Goal: Task Accomplishment & Management: Use online tool/utility

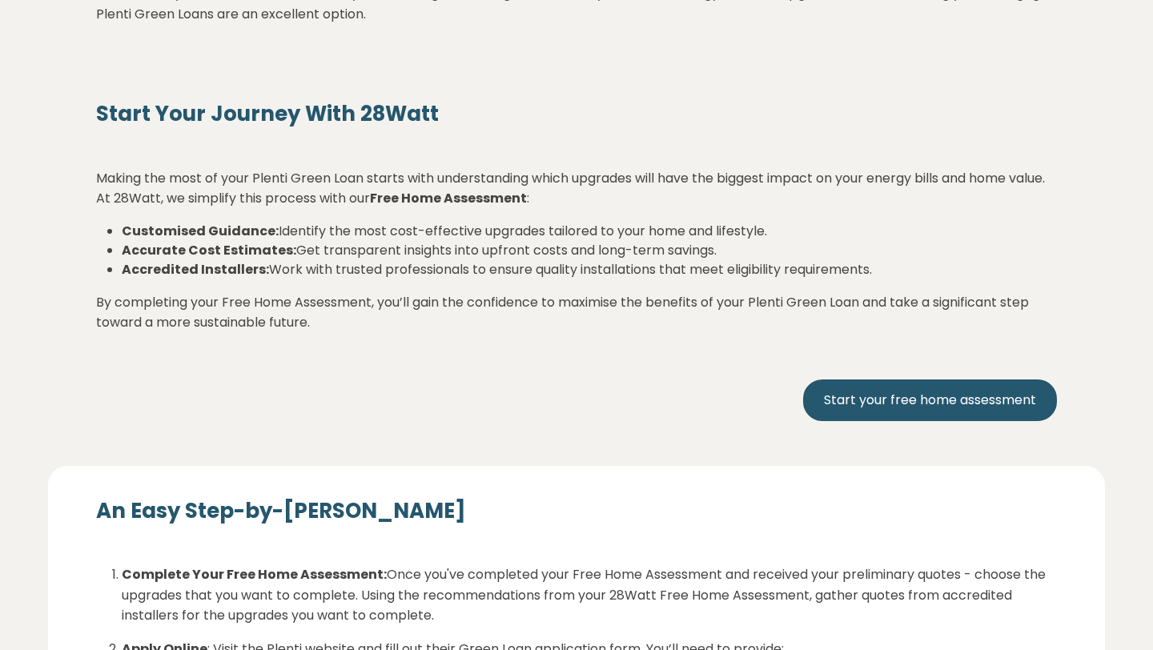
scroll to position [1946, 0]
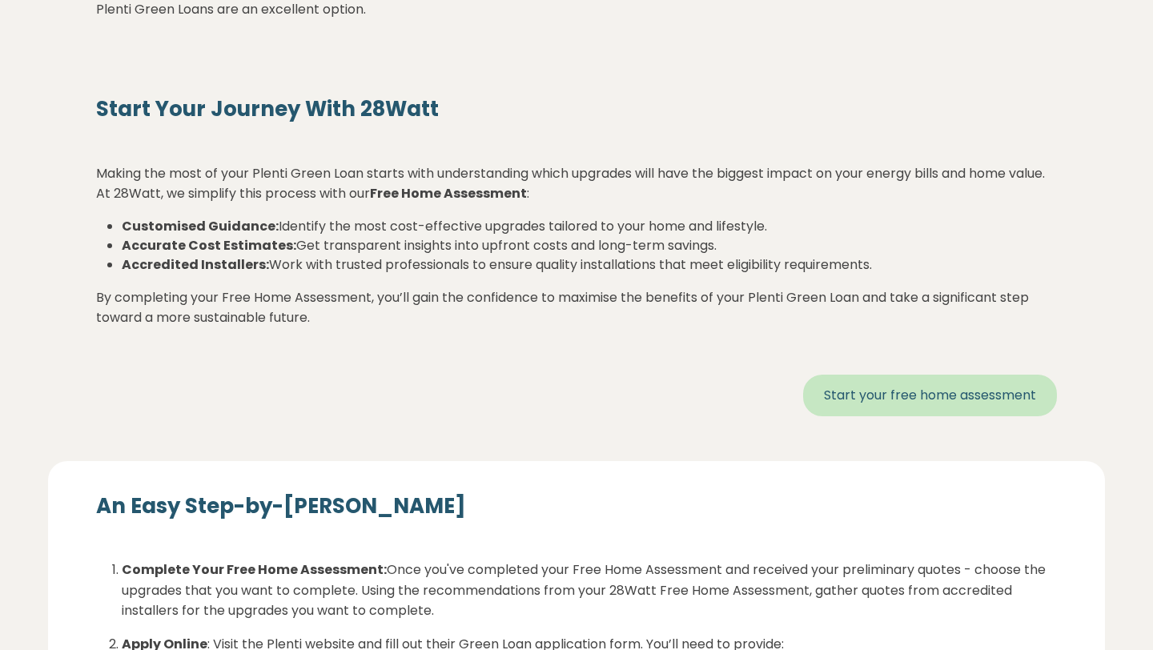
click at [892, 395] on link "Start your free home assessment" at bounding box center [930, 396] width 254 height 42
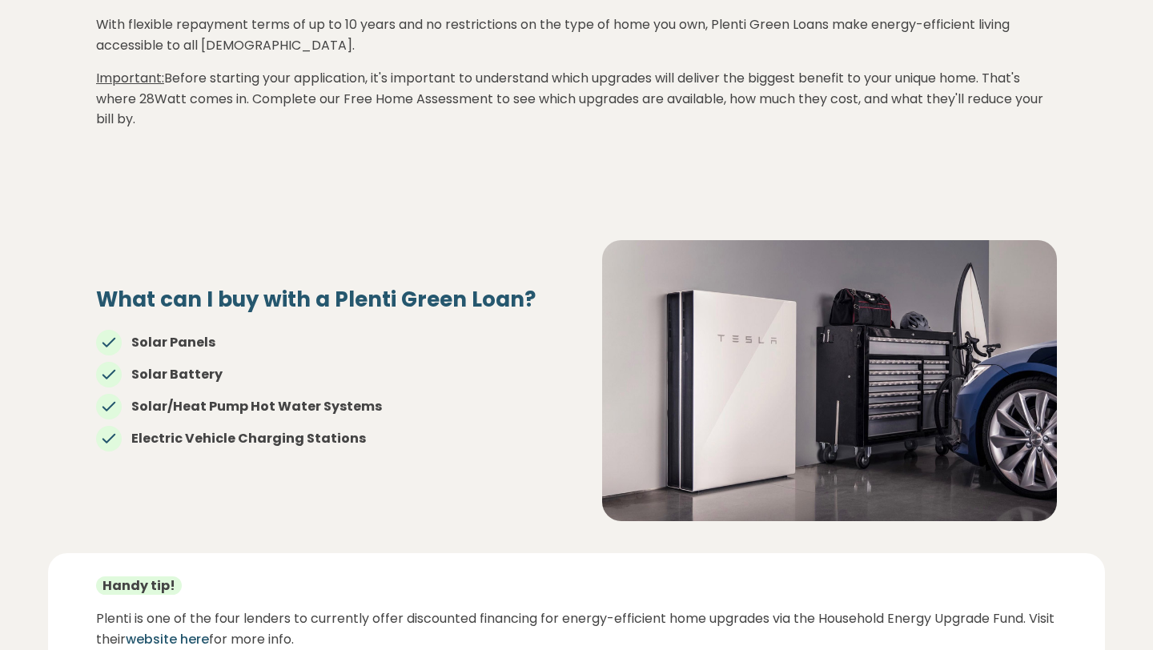
scroll to position [0, 0]
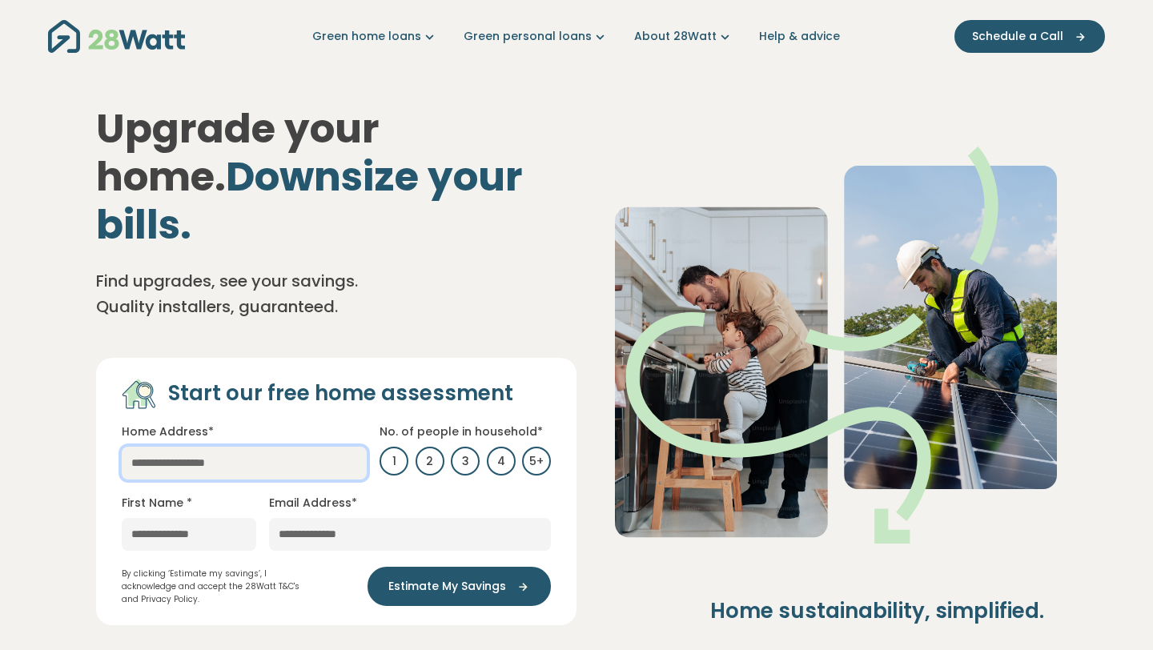
click at [286, 447] on input "text" at bounding box center [244, 463] width 245 height 33
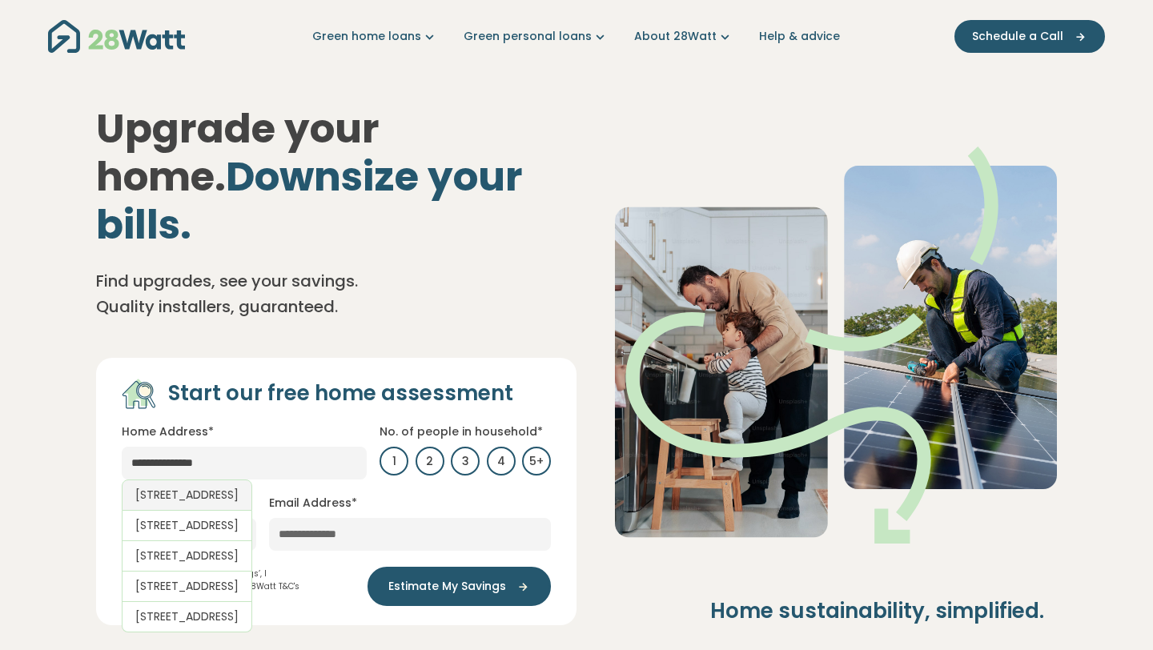
click at [252, 479] on link "[STREET_ADDRESS]" at bounding box center [187, 494] width 130 height 31
type input "**********"
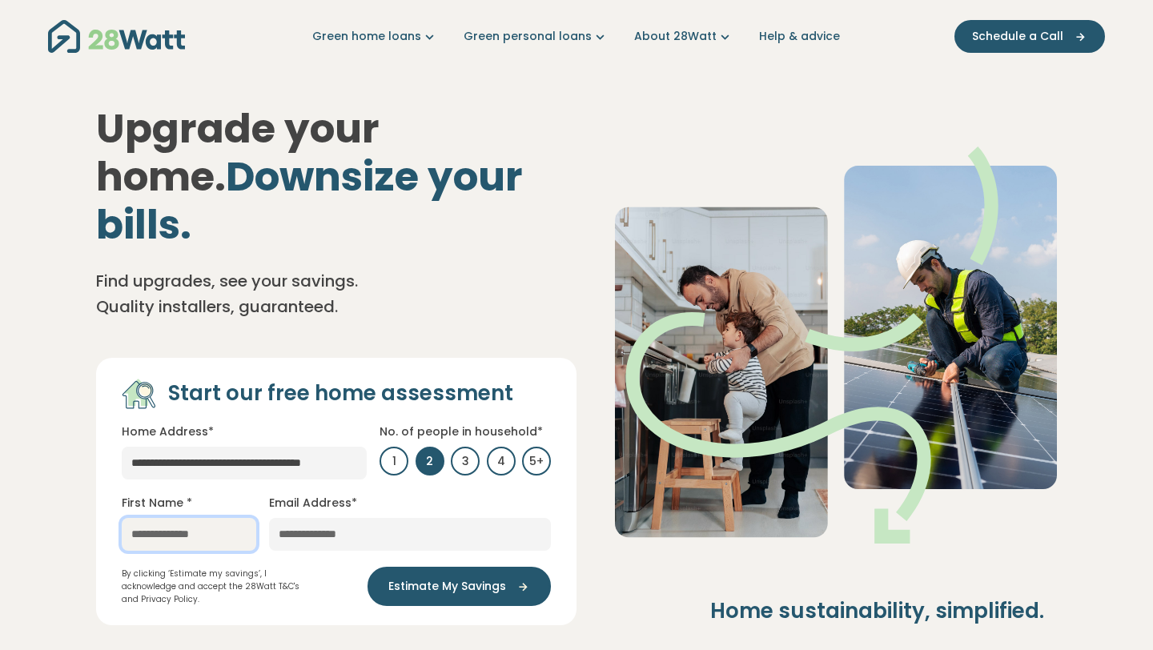
click at [223, 518] on input "text" at bounding box center [189, 534] width 134 height 33
type input "******"
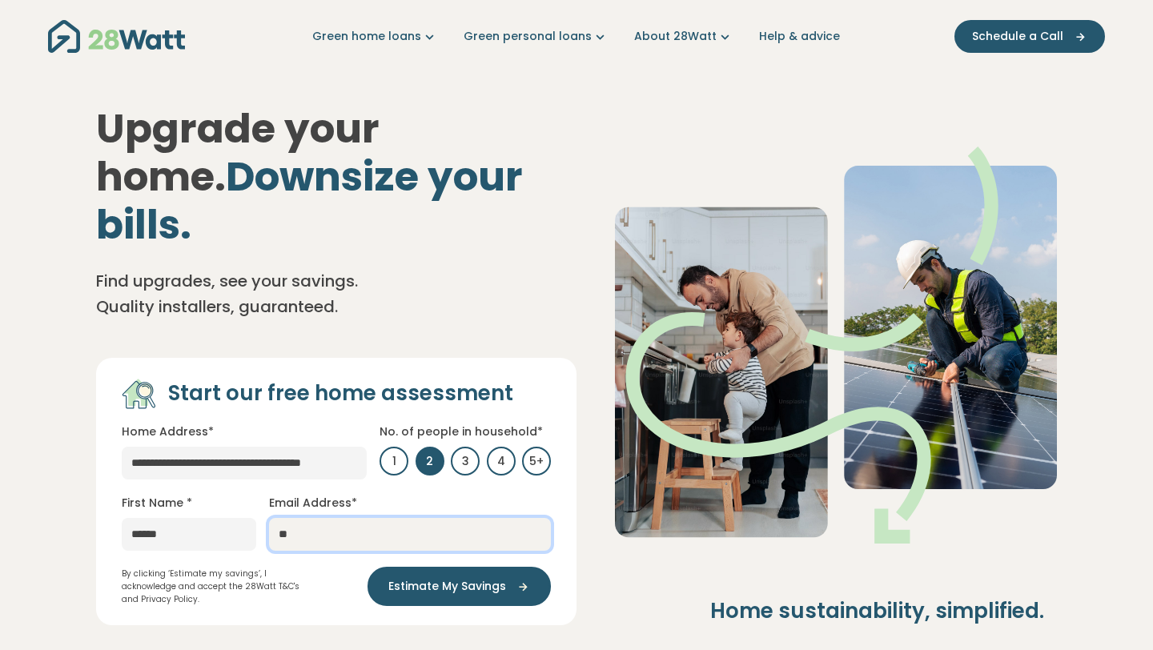
type input "*"
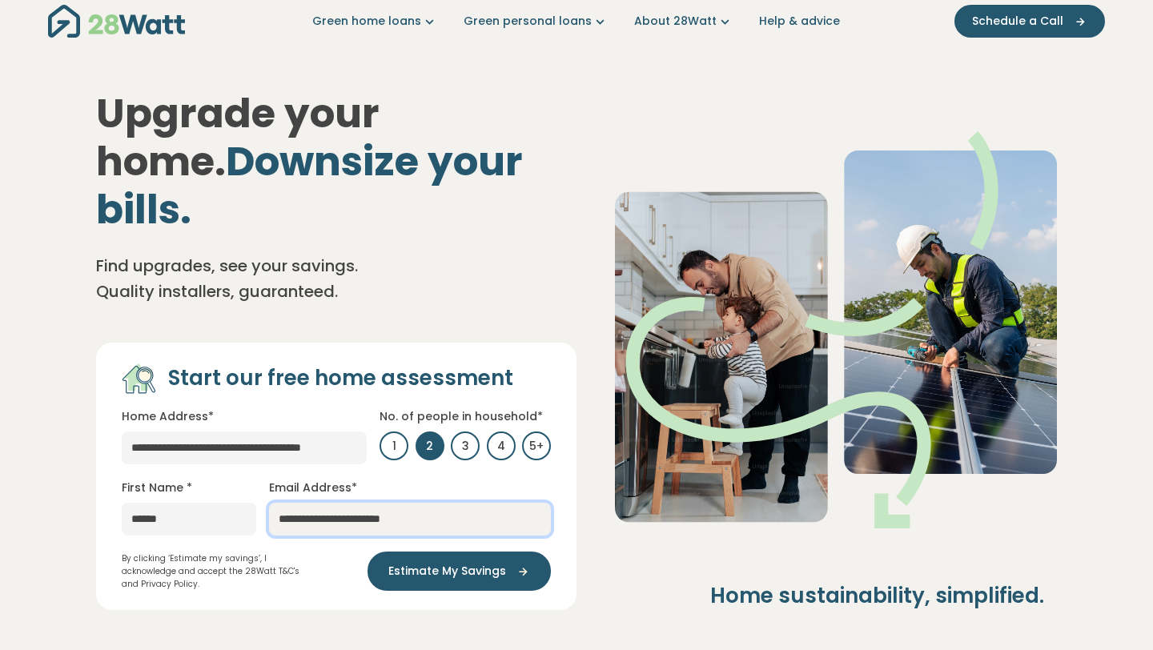
scroll to position [22, 0]
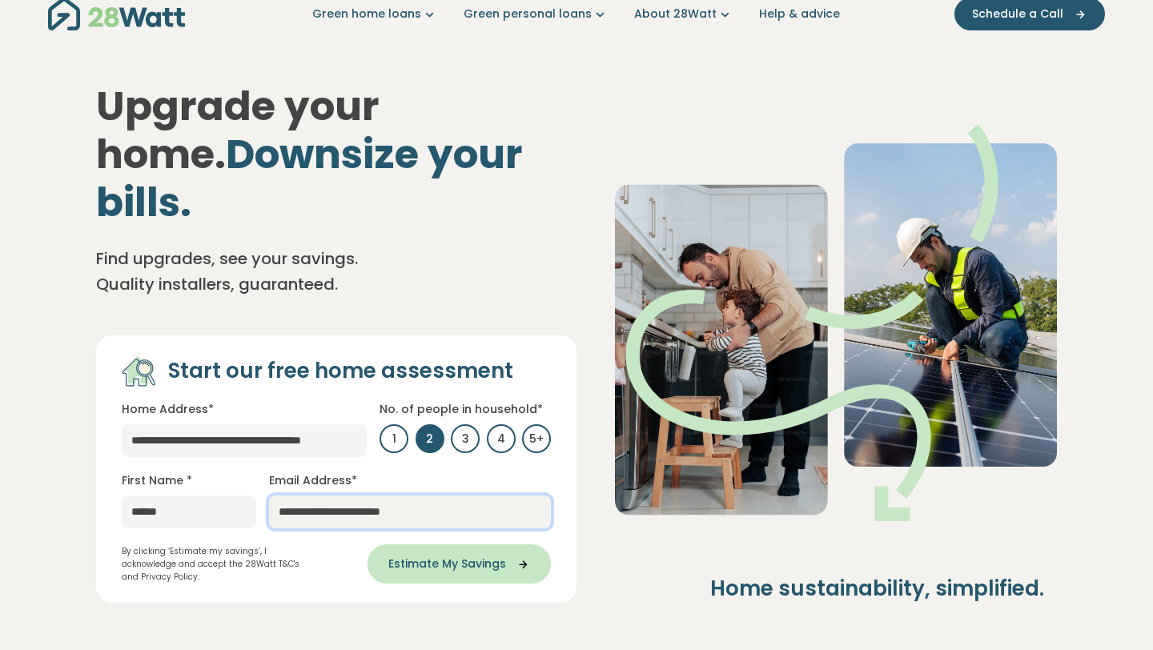
type input "**********"
click at [427, 555] on span "Estimate My Savings" at bounding box center [447, 563] width 118 height 17
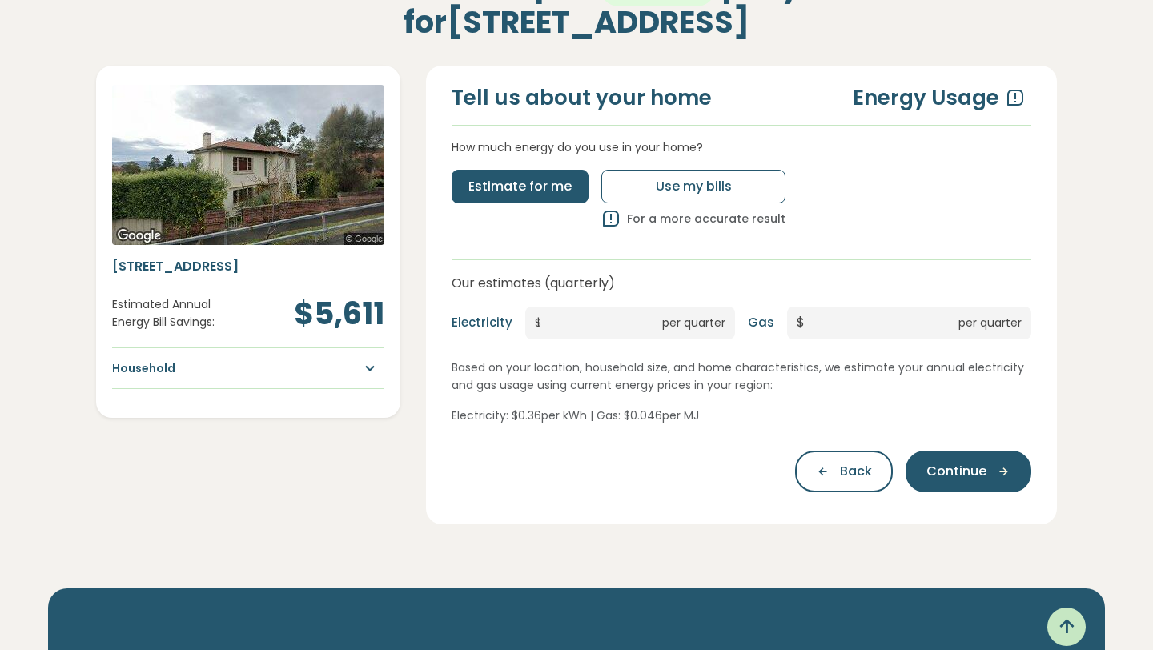
scroll to position [192, 0]
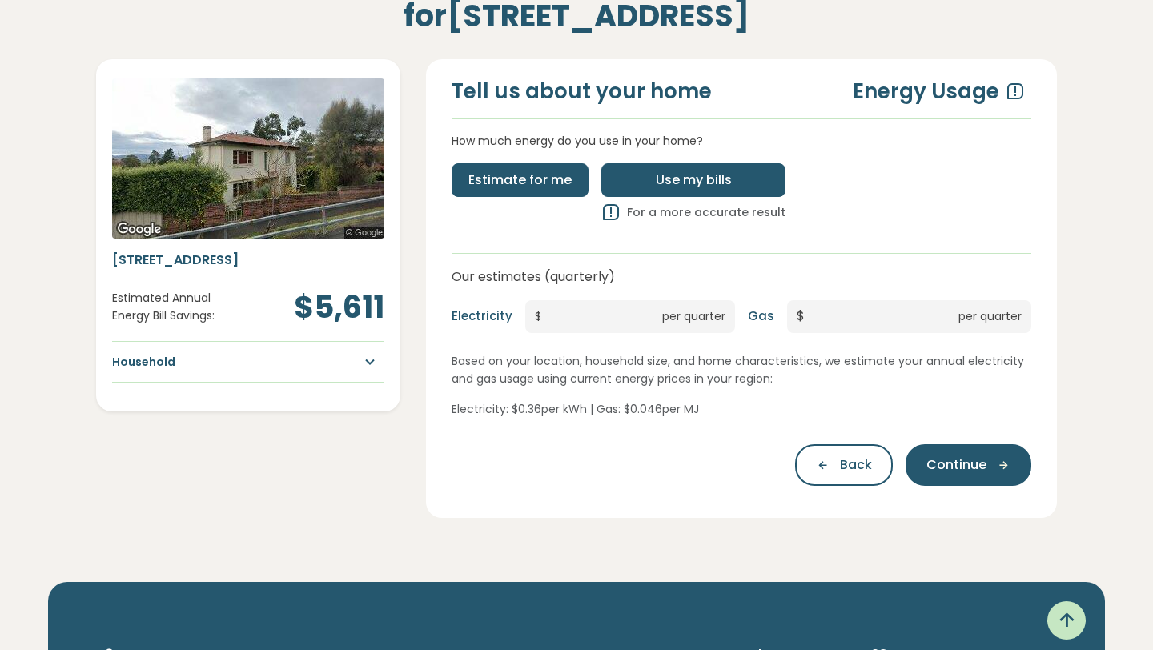
click at [697, 184] on span "Use my bills" at bounding box center [693, 179] width 76 height 19
type input "*"
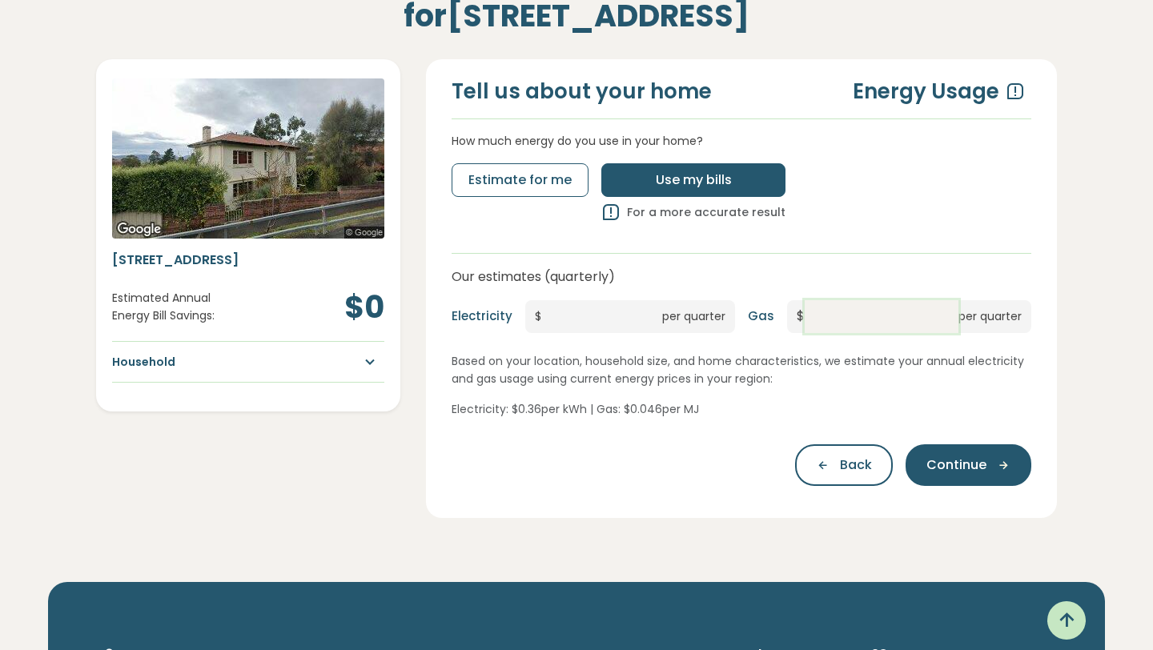
click at [851, 311] on input "*" at bounding box center [881, 316] width 154 height 33
drag, startPoint x: 851, startPoint y: 311, endPoint x: 807, endPoint y: 313, distance: 44.0
click at [807, 313] on input "*" at bounding box center [881, 316] width 154 height 33
type input "***"
drag, startPoint x: 595, startPoint y: 319, endPoint x: 541, endPoint y: 319, distance: 54.4
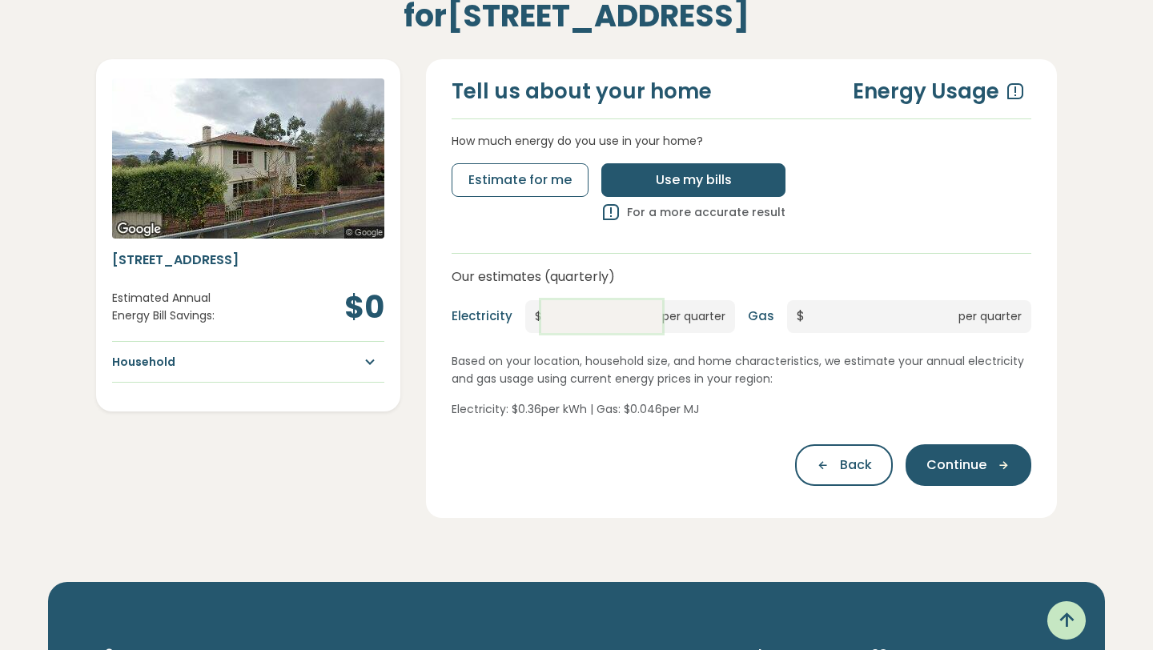
click at [541, 319] on input "*" at bounding box center [601, 316] width 121 height 33
type input "***"
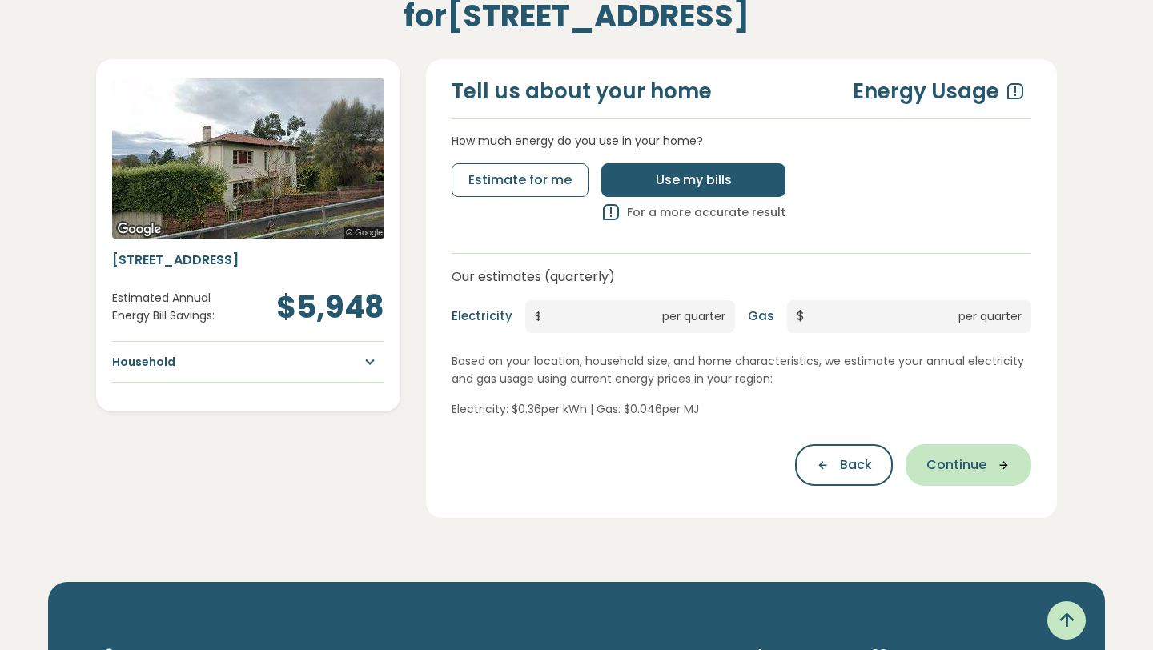
click at [935, 456] on span "Continue" at bounding box center [956, 464] width 60 height 19
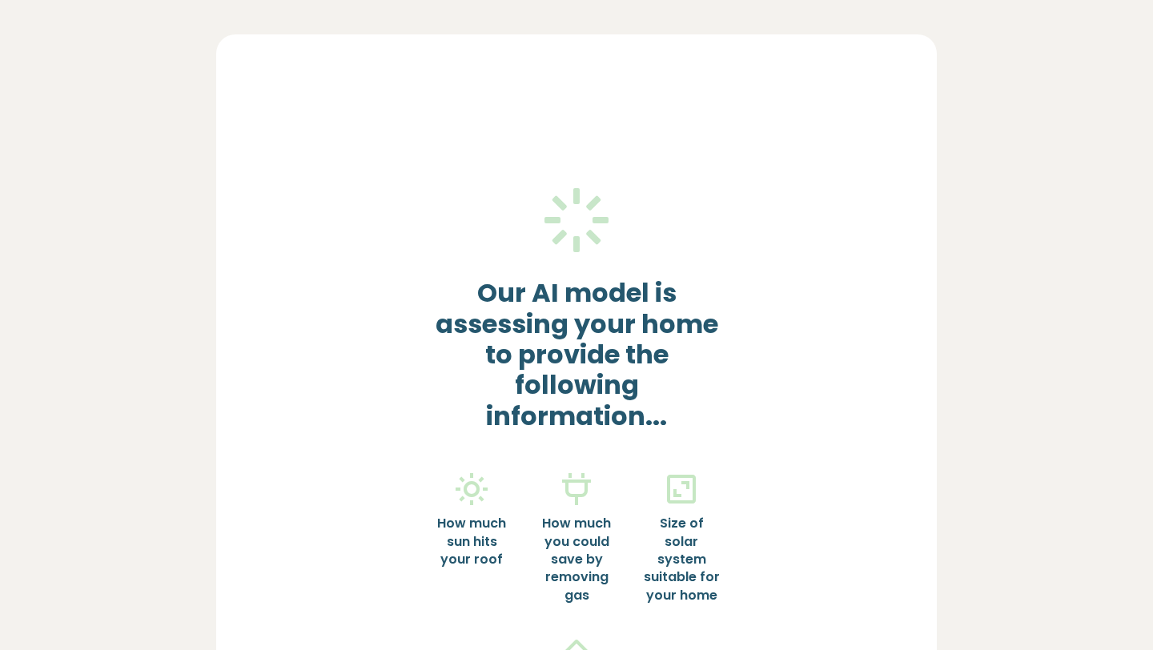
scroll to position [0, 0]
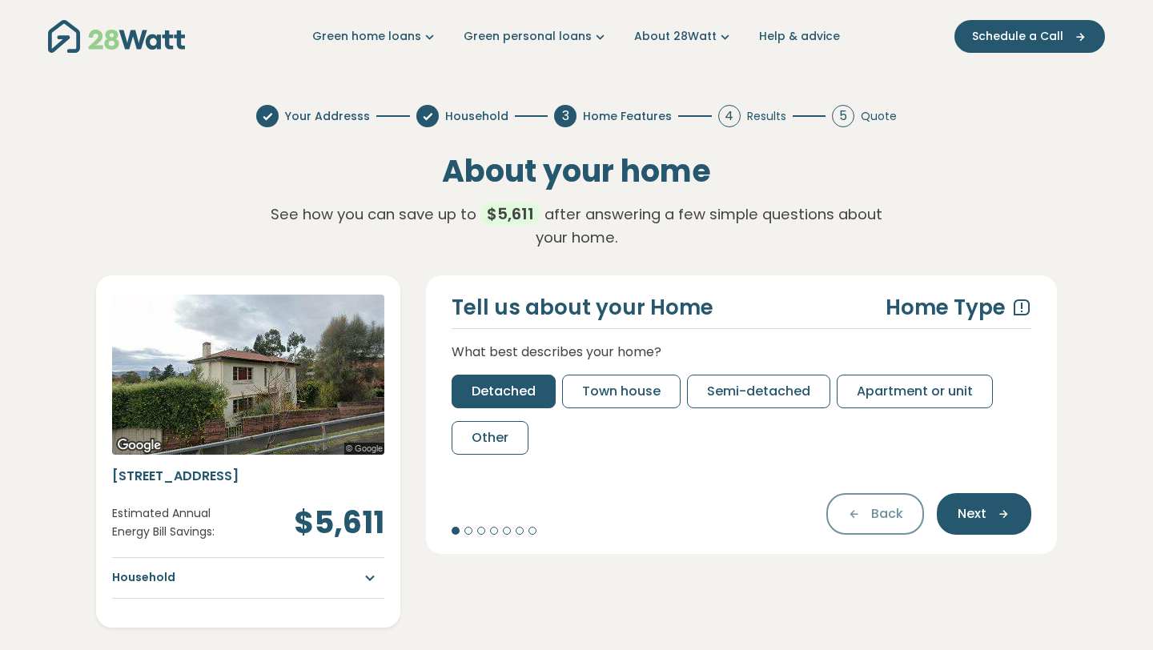
click at [527, 394] on span "Detached" at bounding box center [503, 391] width 64 height 19
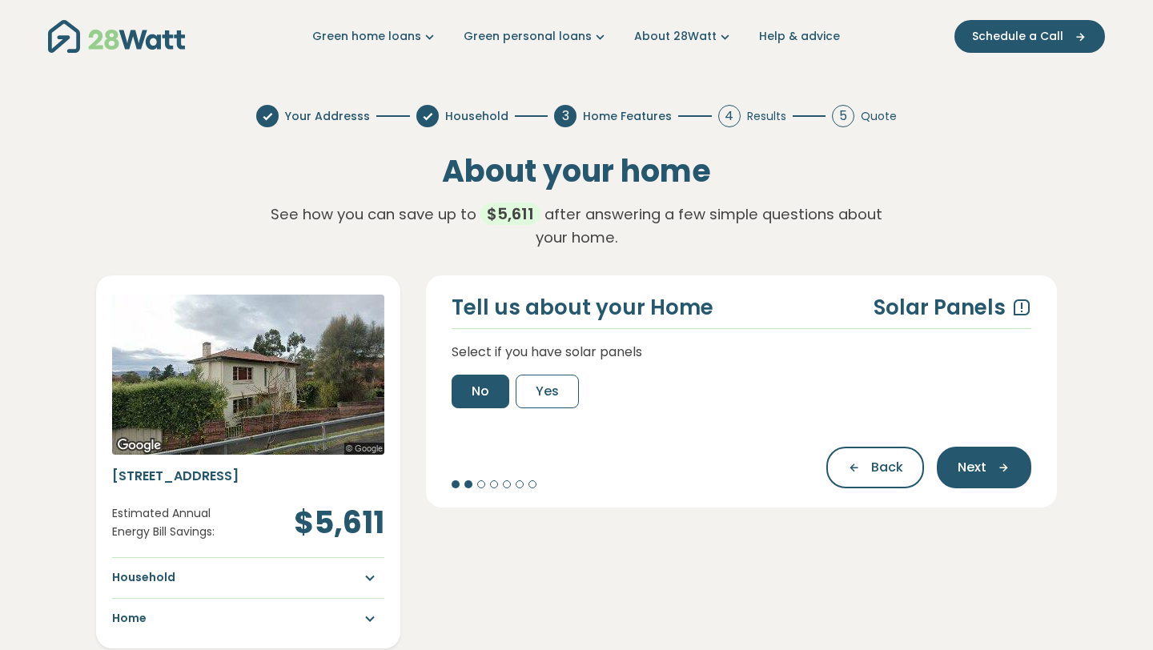
click at [475, 394] on span "No" at bounding box center [480, 391] width 18 height 19
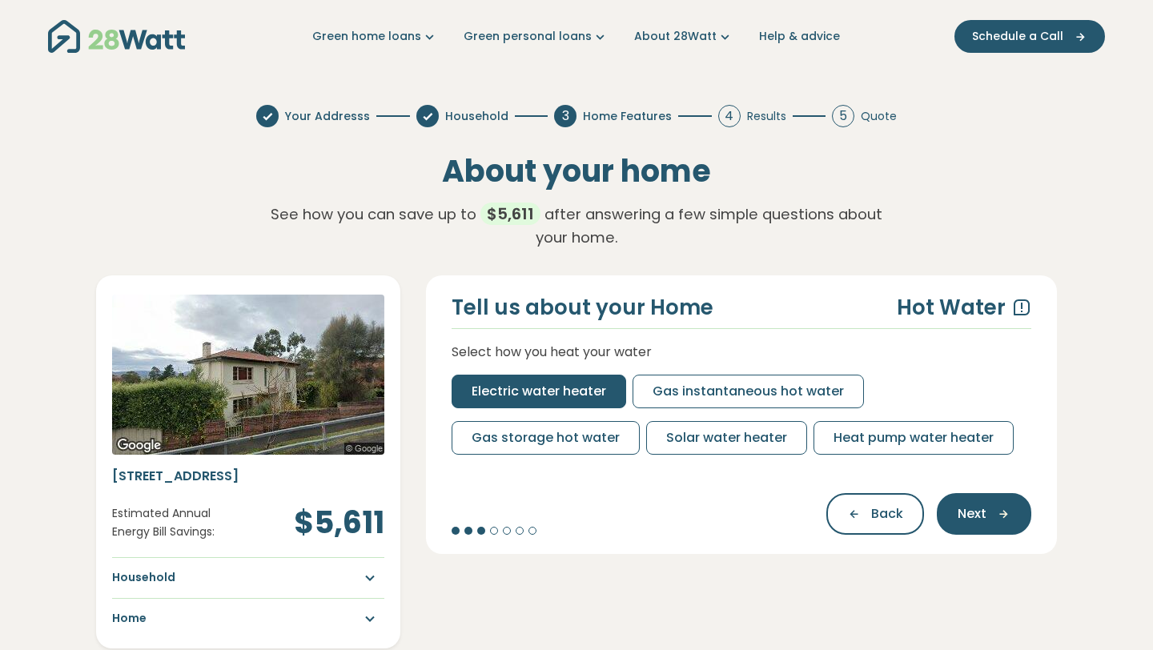
click at [475, 392] on span "Electric water heater" at bounding box center [538, 391] width 134 height 19
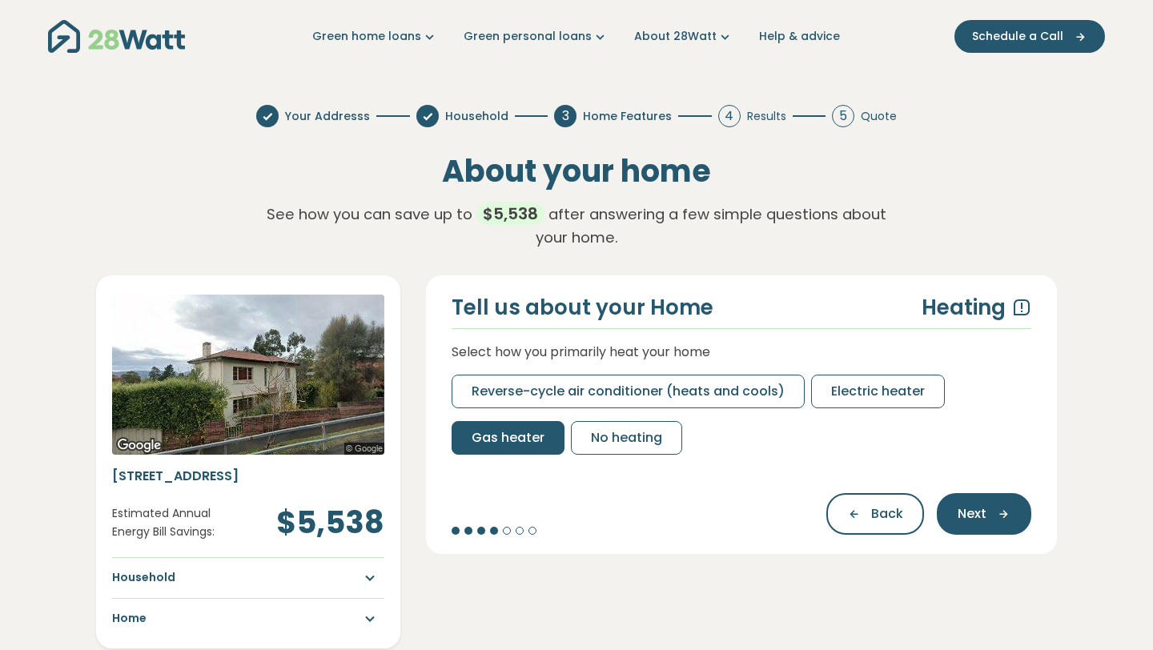
click at [531, 436] on span "Gas heater" at bounding box center [507, 437] width 73 height 19
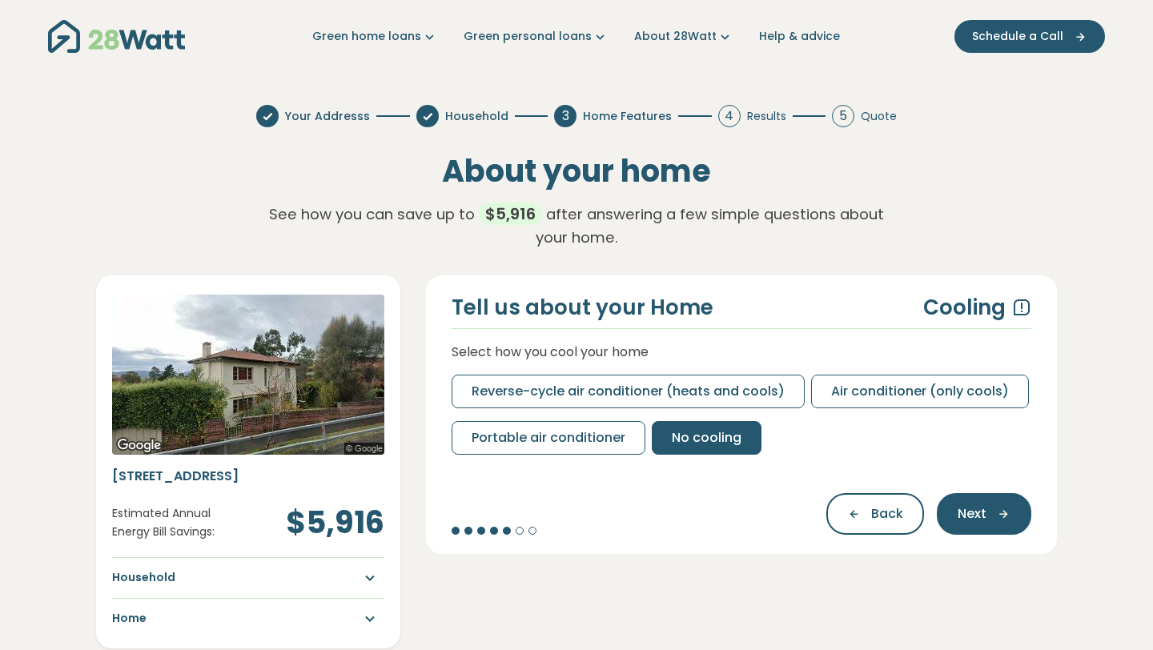
click at [694, 436] on span "No cooling" at bounding box center [707, 437] width 70 height 19
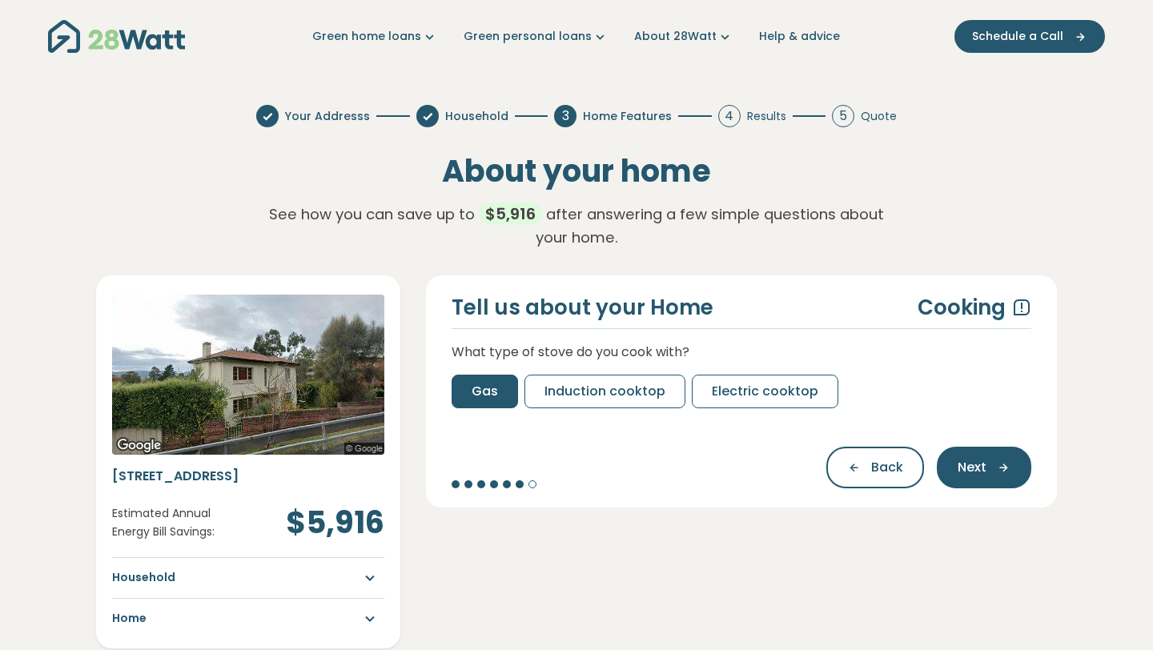
click at [495, 397] on span "Gas" at bounding box center [484, 391] width 26 height 19
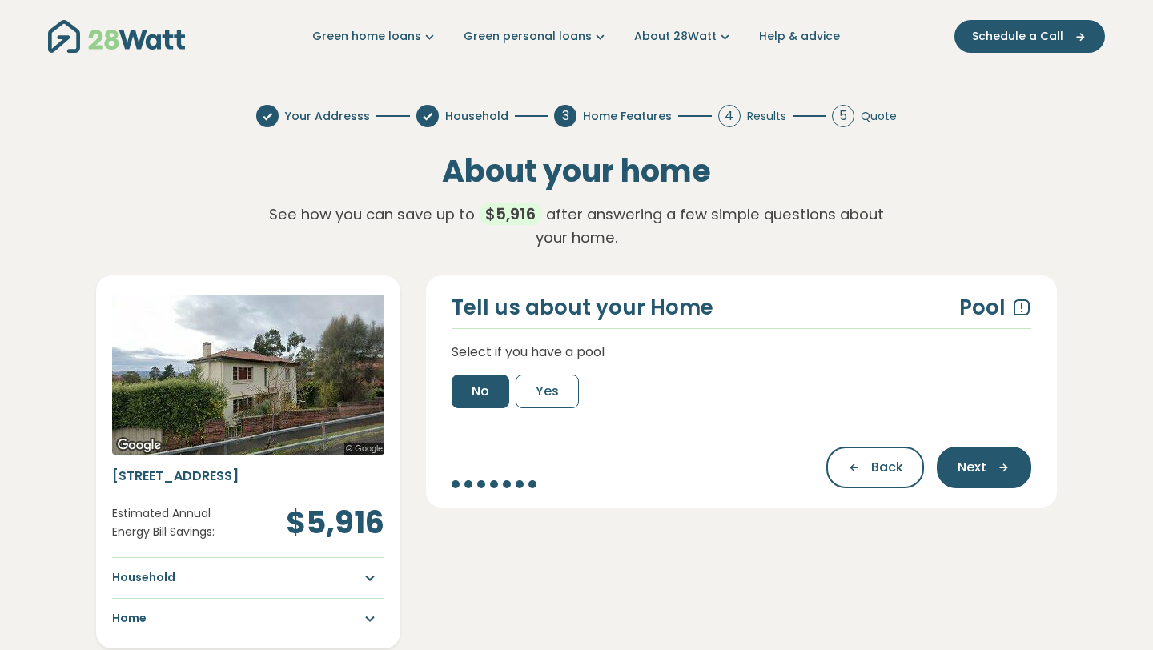
click at [480, 386] on span "No" at bounding box center [480, 391] width 18 height 19
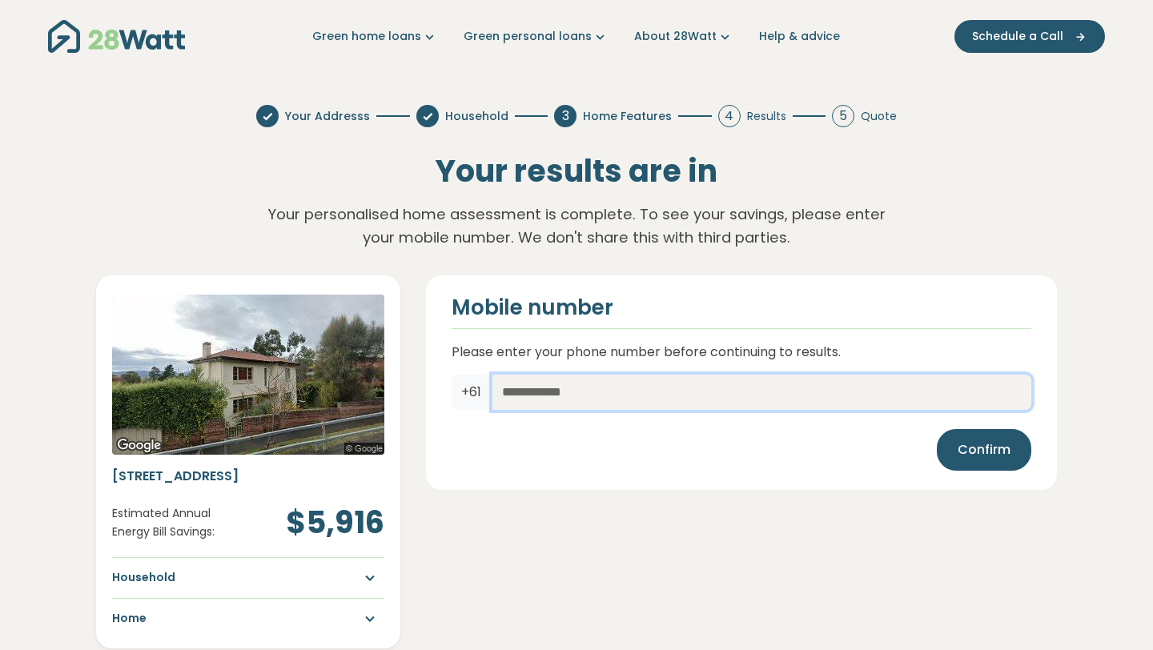
click at [545, 403] on input "text" at bounding box center [761, 392] width 539 height 35
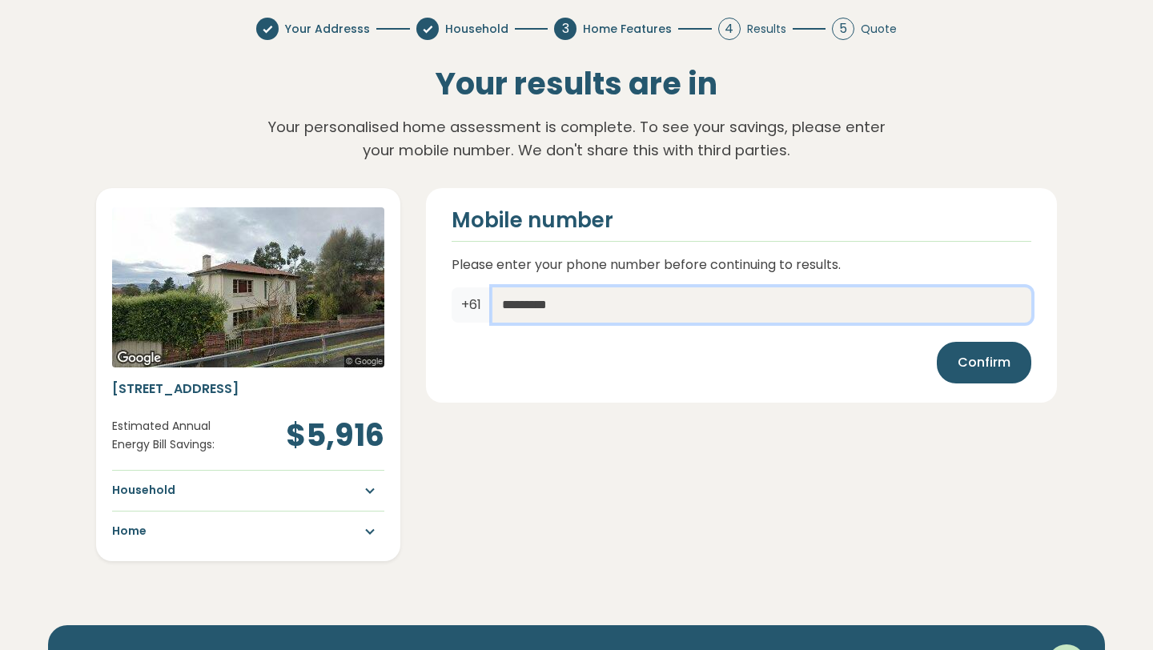
scroll to position [98, 0]
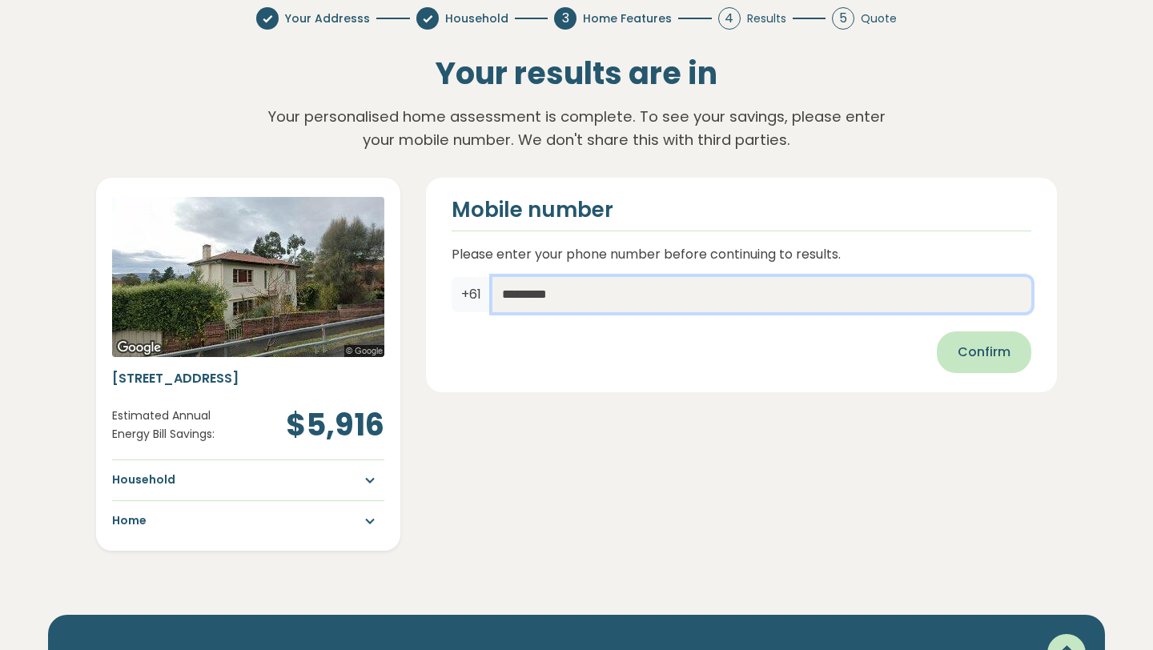
type input "*********"
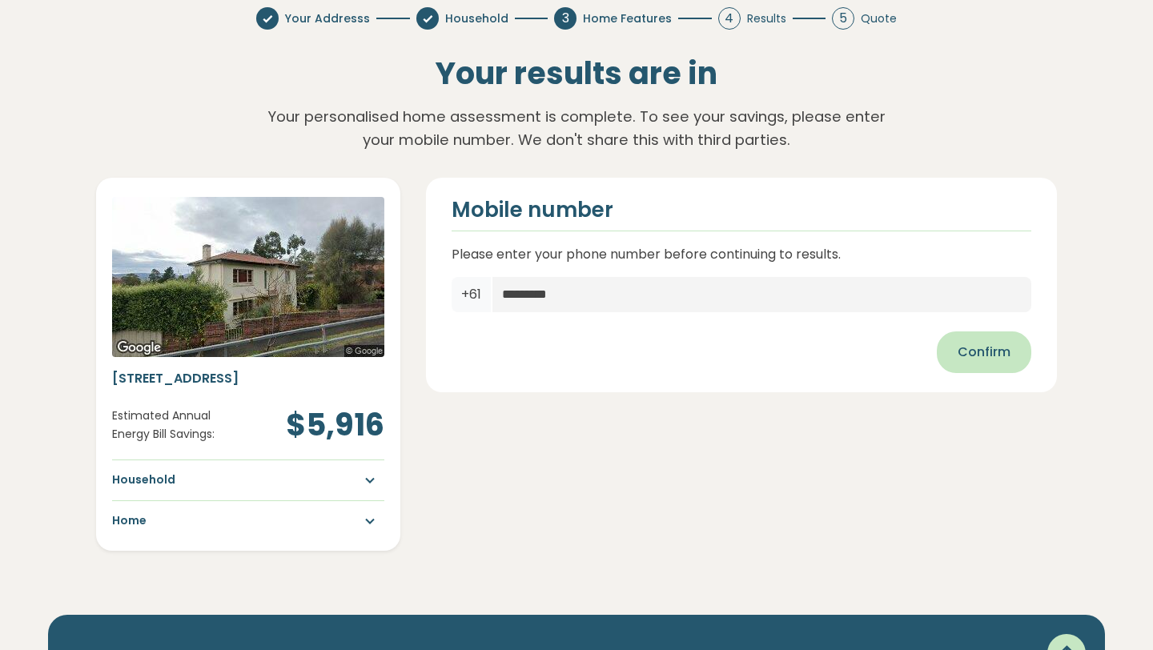
click at [977, 348] on span "Confirm" at bounding box center [983, 352] width 53 height 19
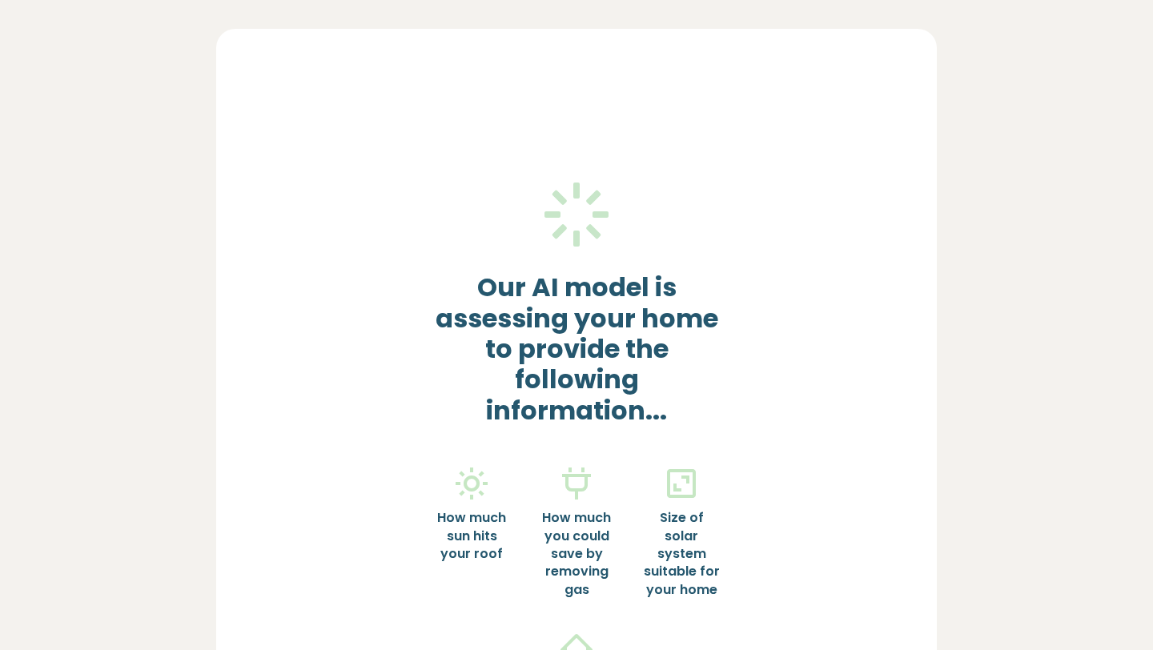
scroll to position [0, 0]
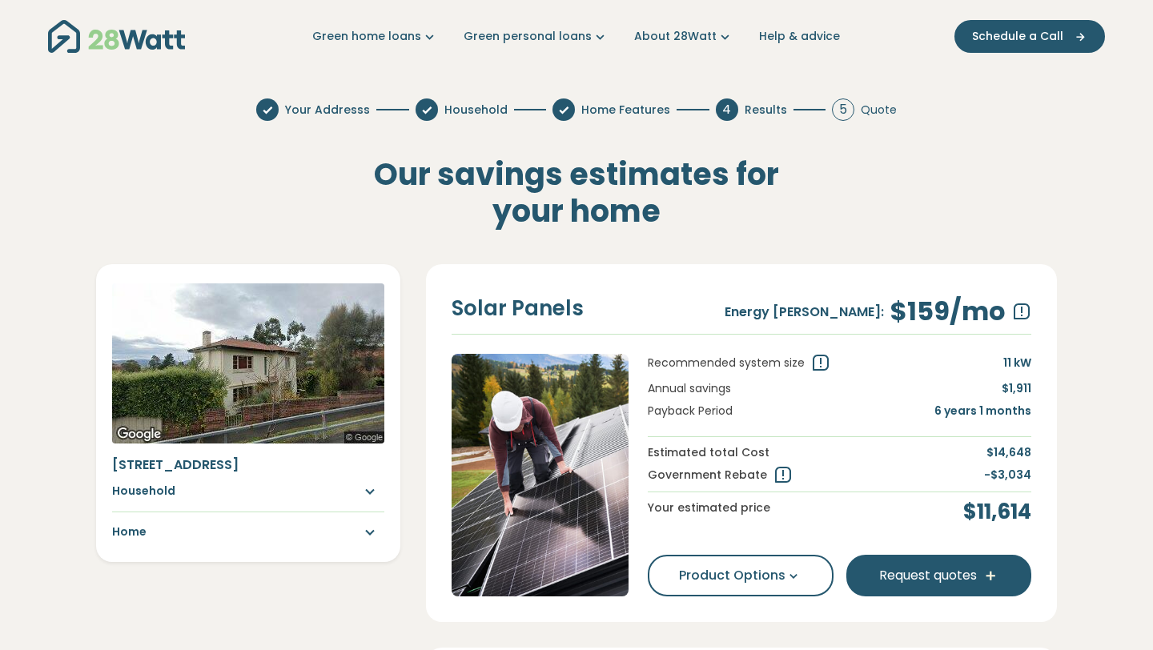
click at [778, 474] on icon at bounding box center [782, 475] width 19 height 19
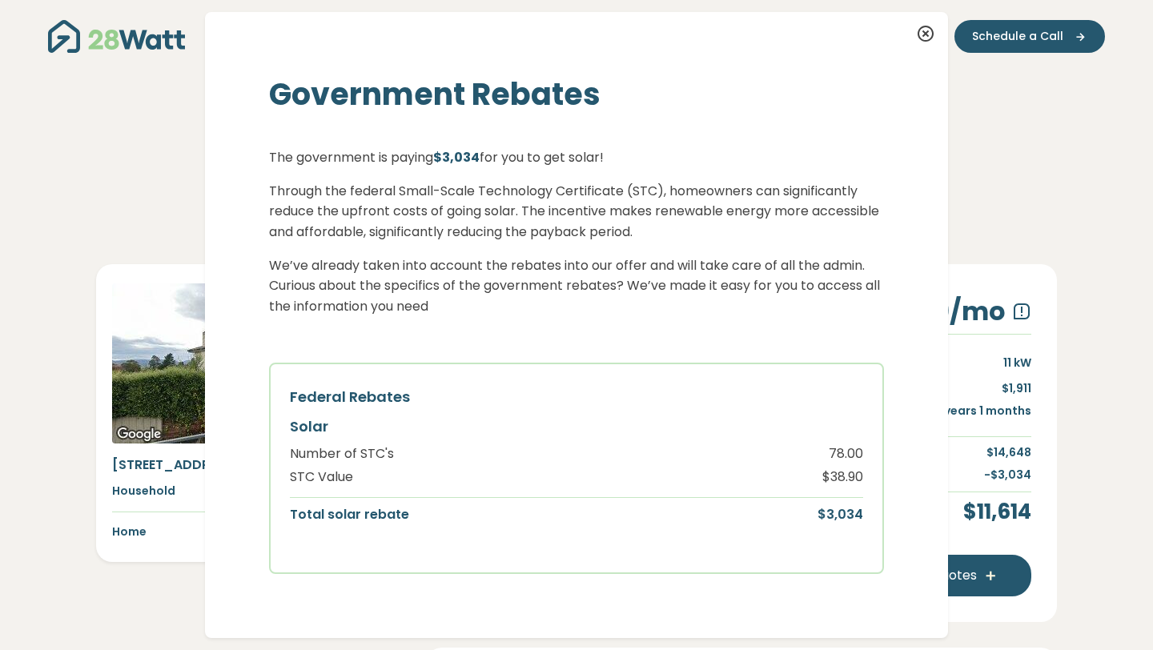
click at [921, 37] on icon at bounding box center [925, 34] width 19 height 19
